Goal: Ask a question

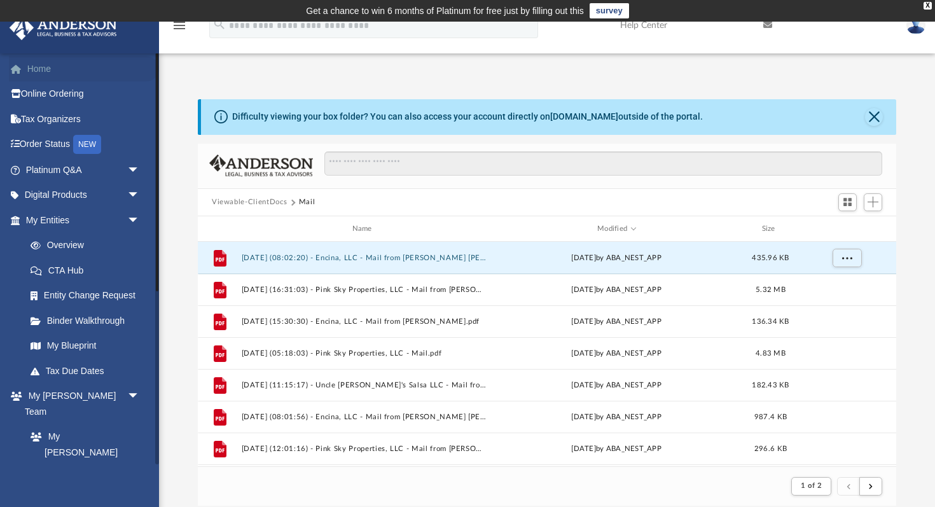
click at [48, 71] on link "Home" at bounding box center [84, 68] width 150 height 25
click at [919, 29] on img at bounding box center [915, 25] width 19 height 18
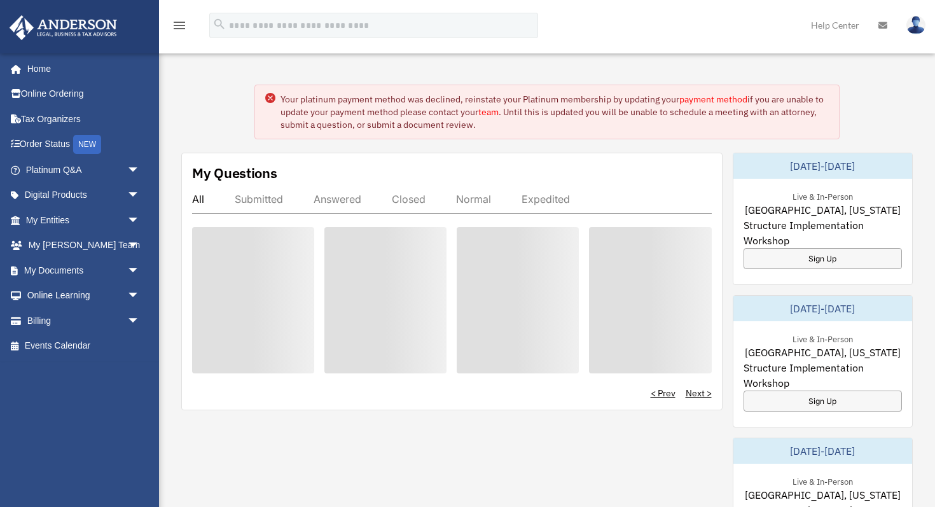
click at [926, 22] on link at bounding box center [915, 25] width 38 height 56
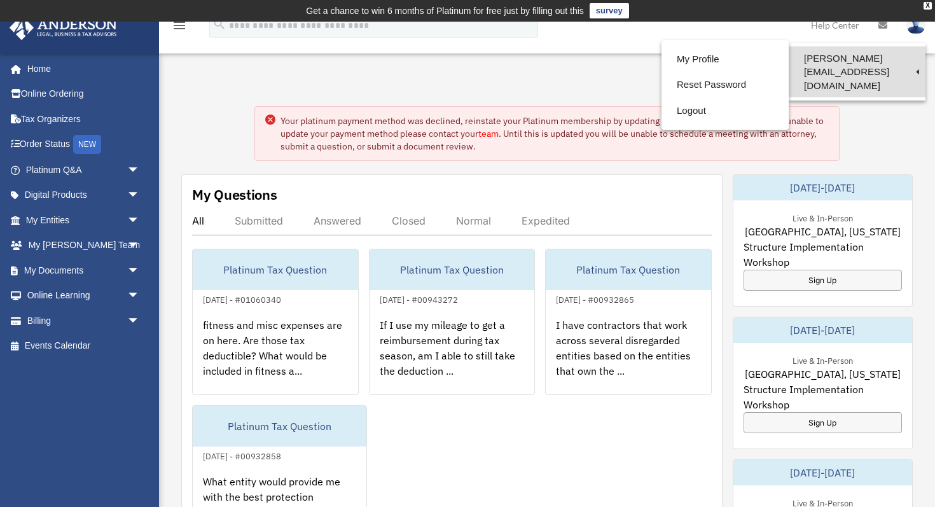
click at [867, 56] on link "[PERSON_NAME][EMAIL_ADDRESS][DOMAIN_NAME]" at bounding box center [856, 71] width 137 height 51
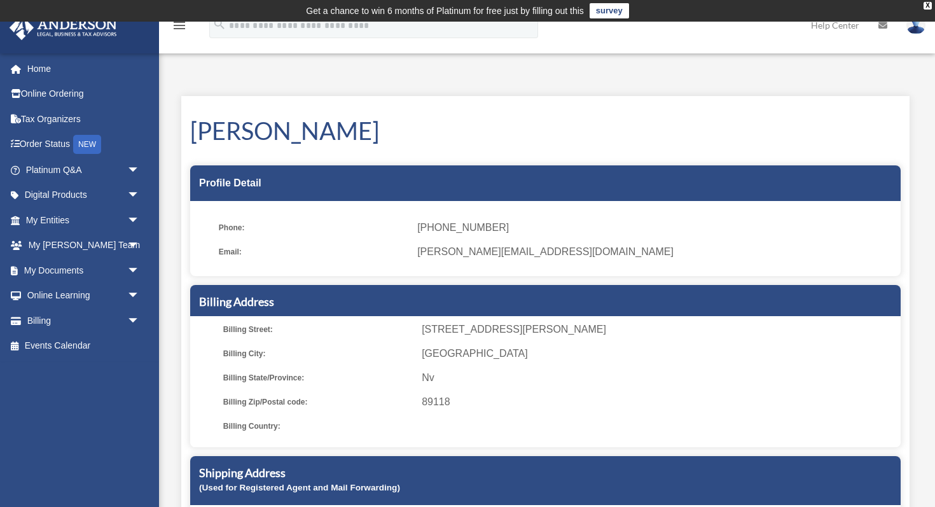
click at [910, 25] on img at bounding box center [915, 25] width 19 height 18
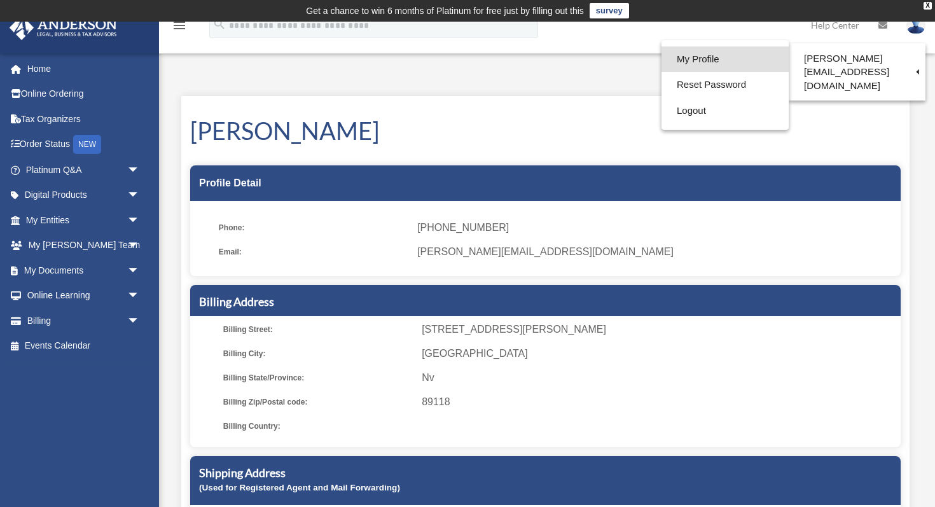
click at [732, 52] on link "My Profile" at bounding box center [724, 59] width 127 height 26
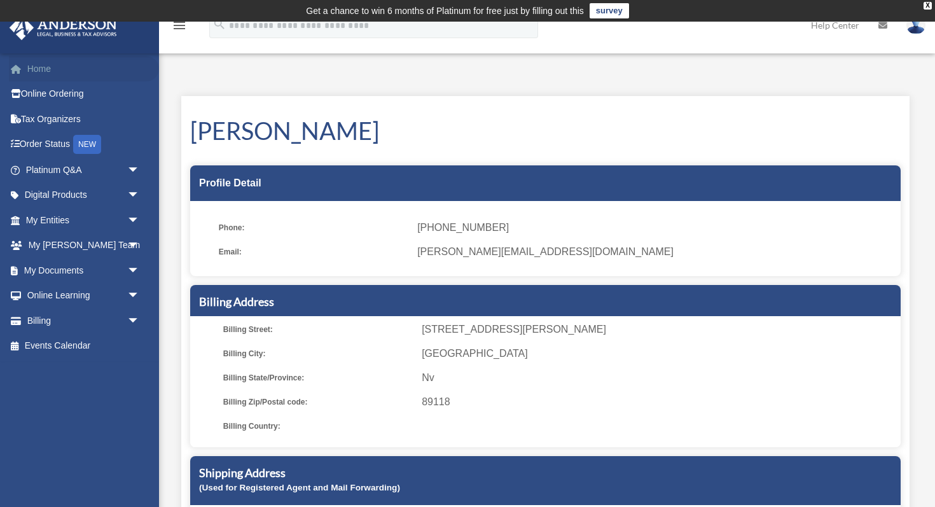
click at [63, 69] on link "Home" at bounding box center [84, 68] width 150 height 25
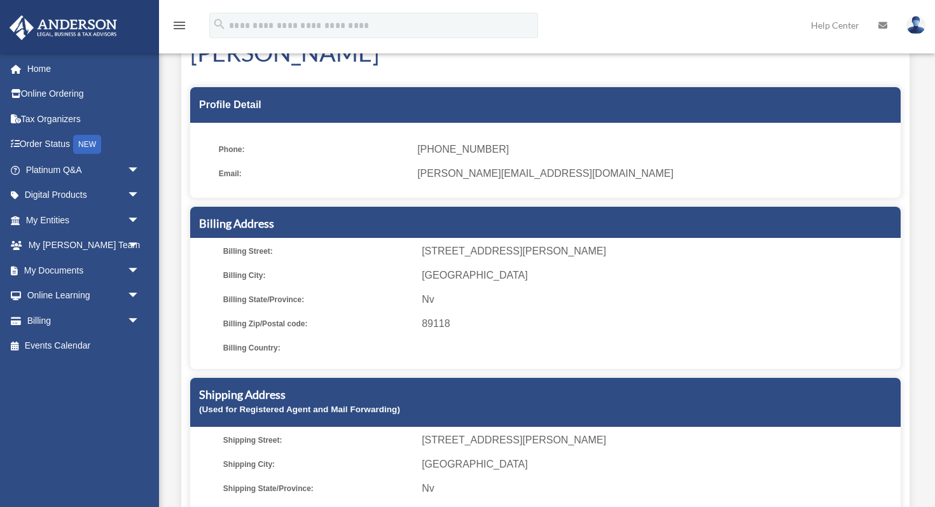
scroll to position [74, 0]
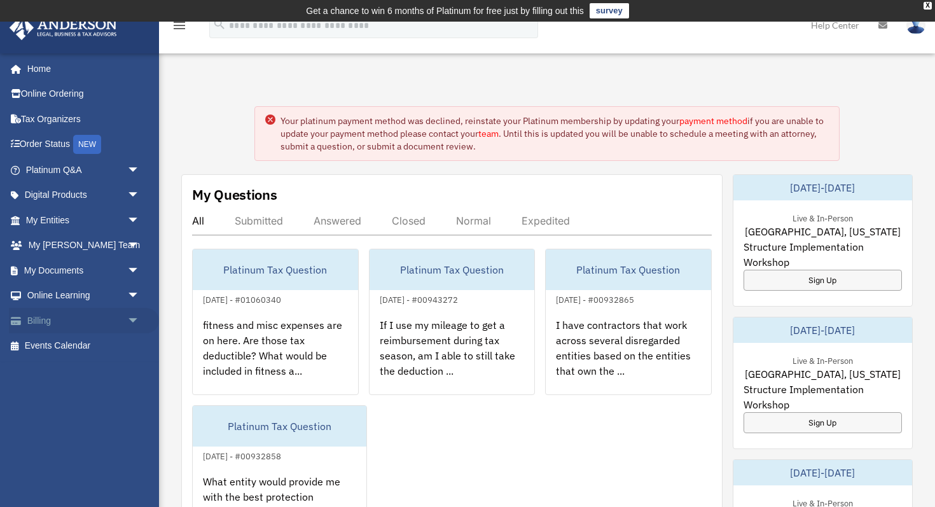
click at [69, 320] on link "Billing arrow_drop_down" at bounding box center [84, 320] width 150 height 25
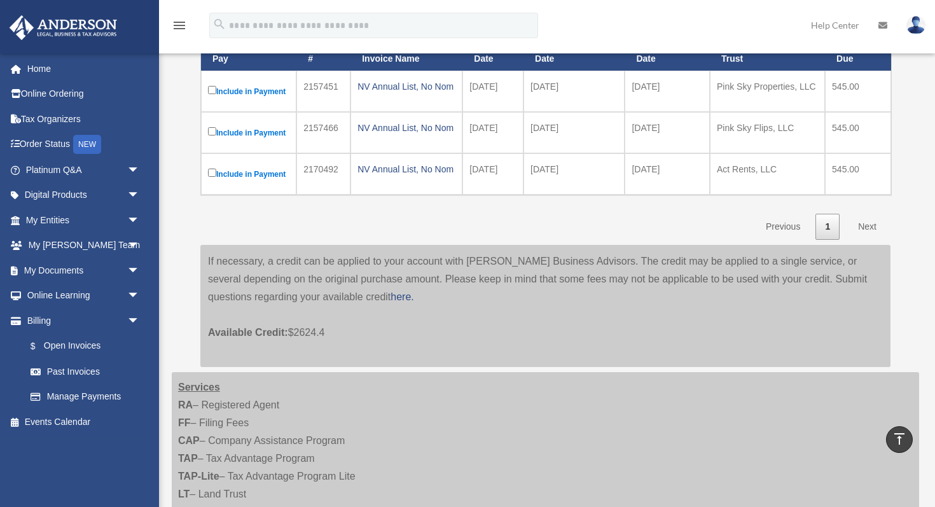
scroll to position [202, 0]
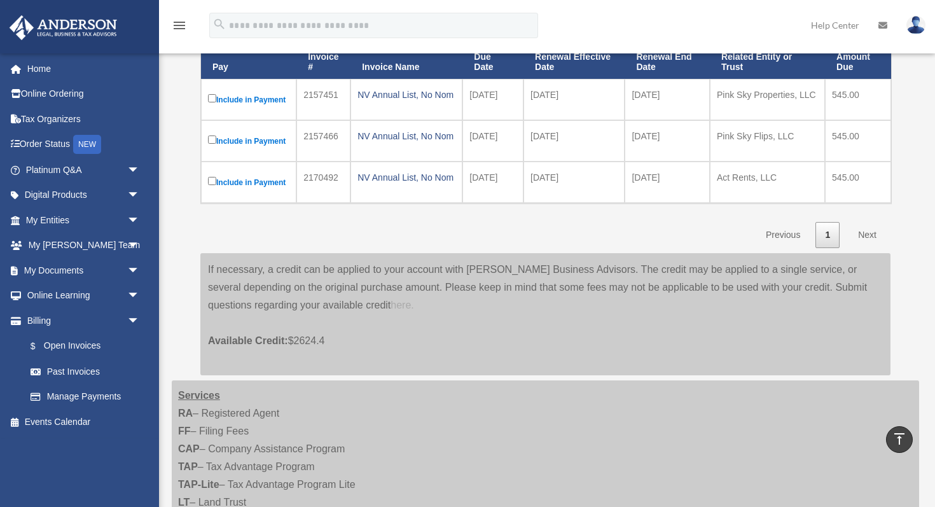
click at [390, 306] on link "here." at bounding box center [401, 304] width 23 height 11
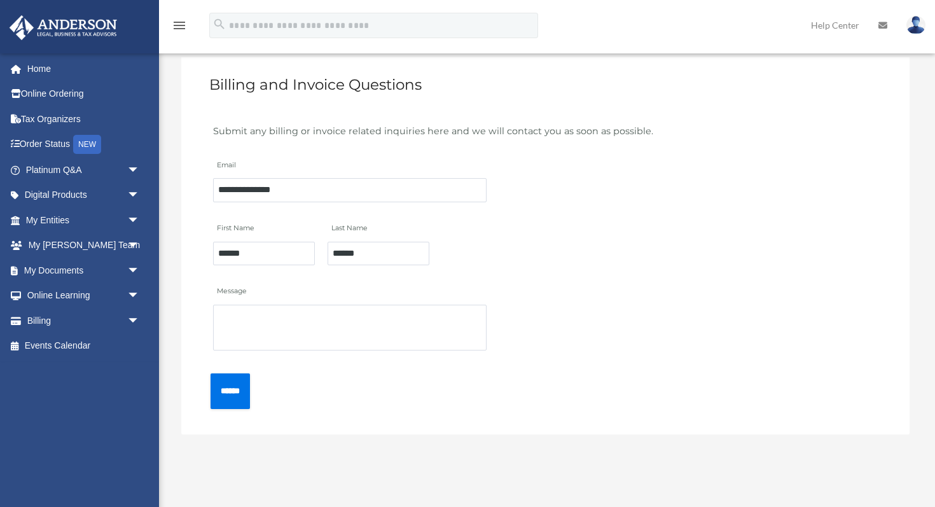
scroll to position [92, 0]
click at [392, 325] on textarea "Message" at bounding box center [349, 326] width 273 height 46
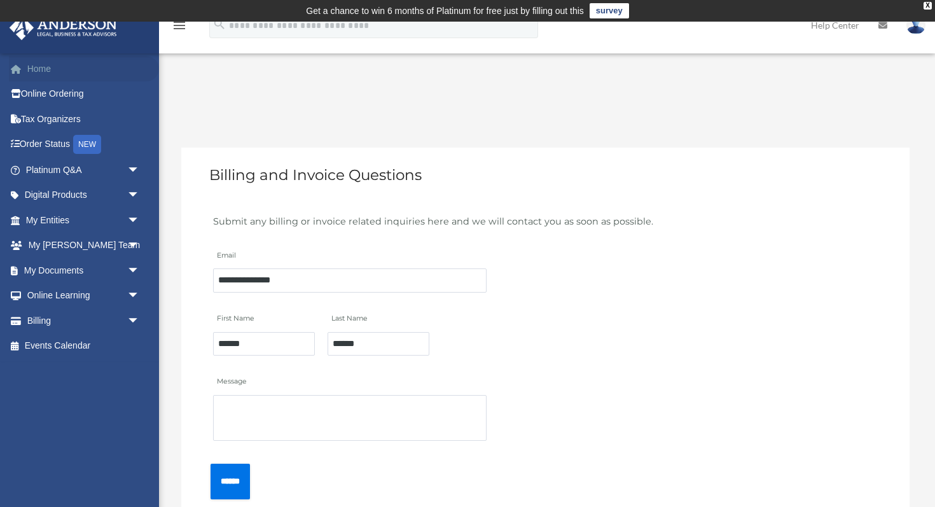
click at [69, 65] on link "Home" at bounding box center [84, 68] width 150 height 25
